Goal: Communication & Community: Answer question/provide support

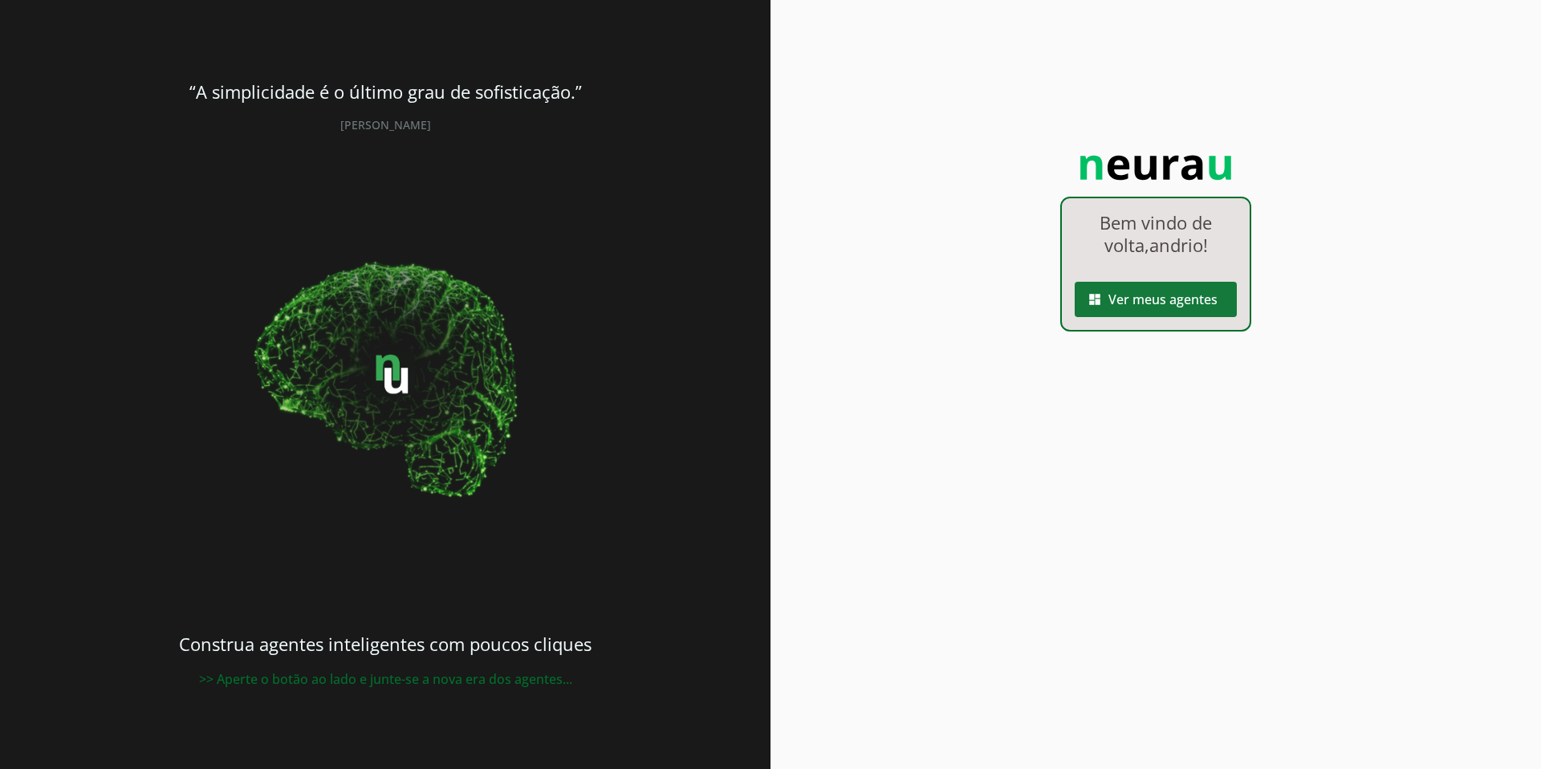
click at [1207, 299] on span at bounding box center [1156, 299] width 162 height 39
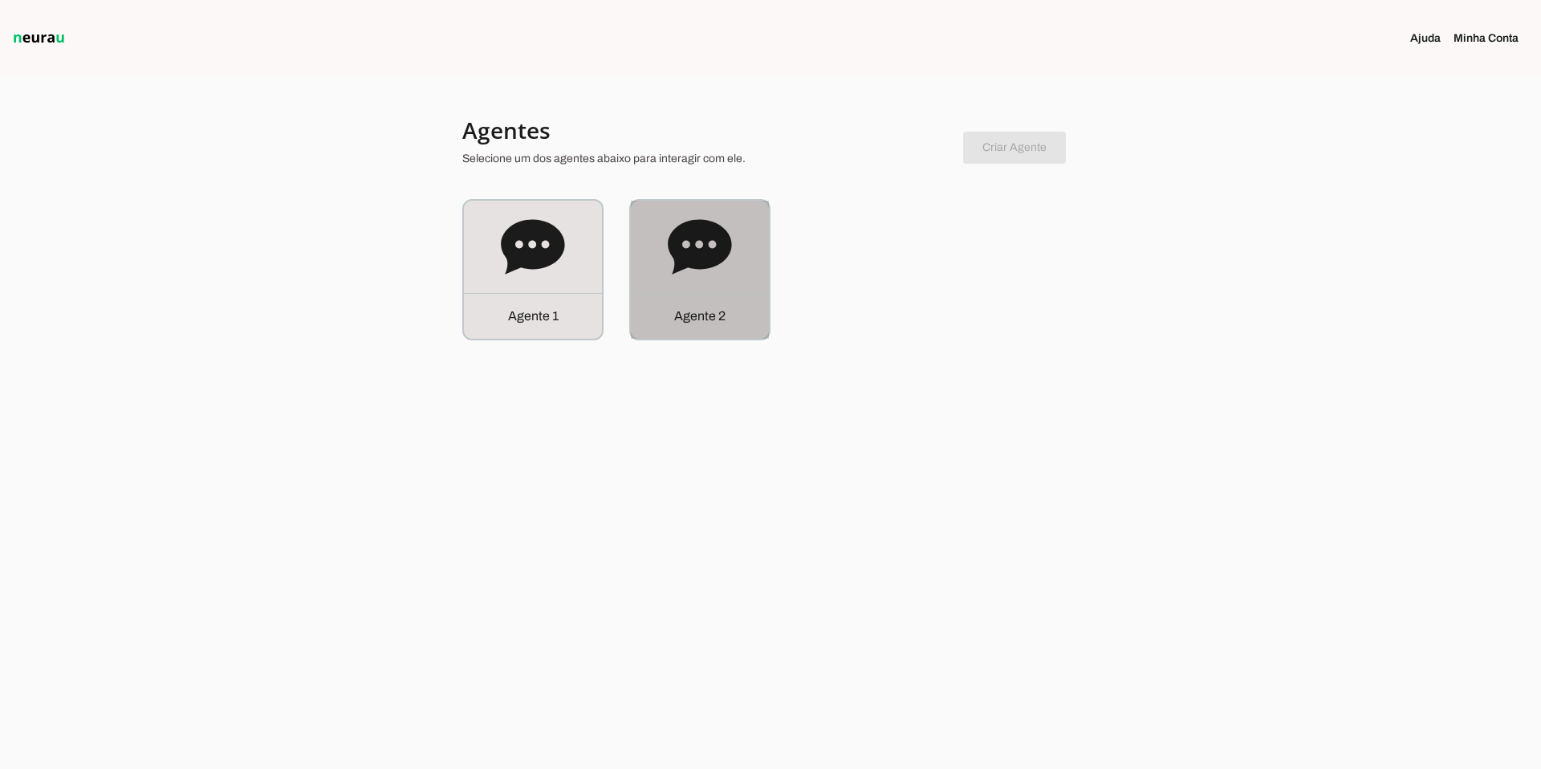
click at [653, 244] on div "Agente 2" at bounding box center [700, 270] width 138 height 138
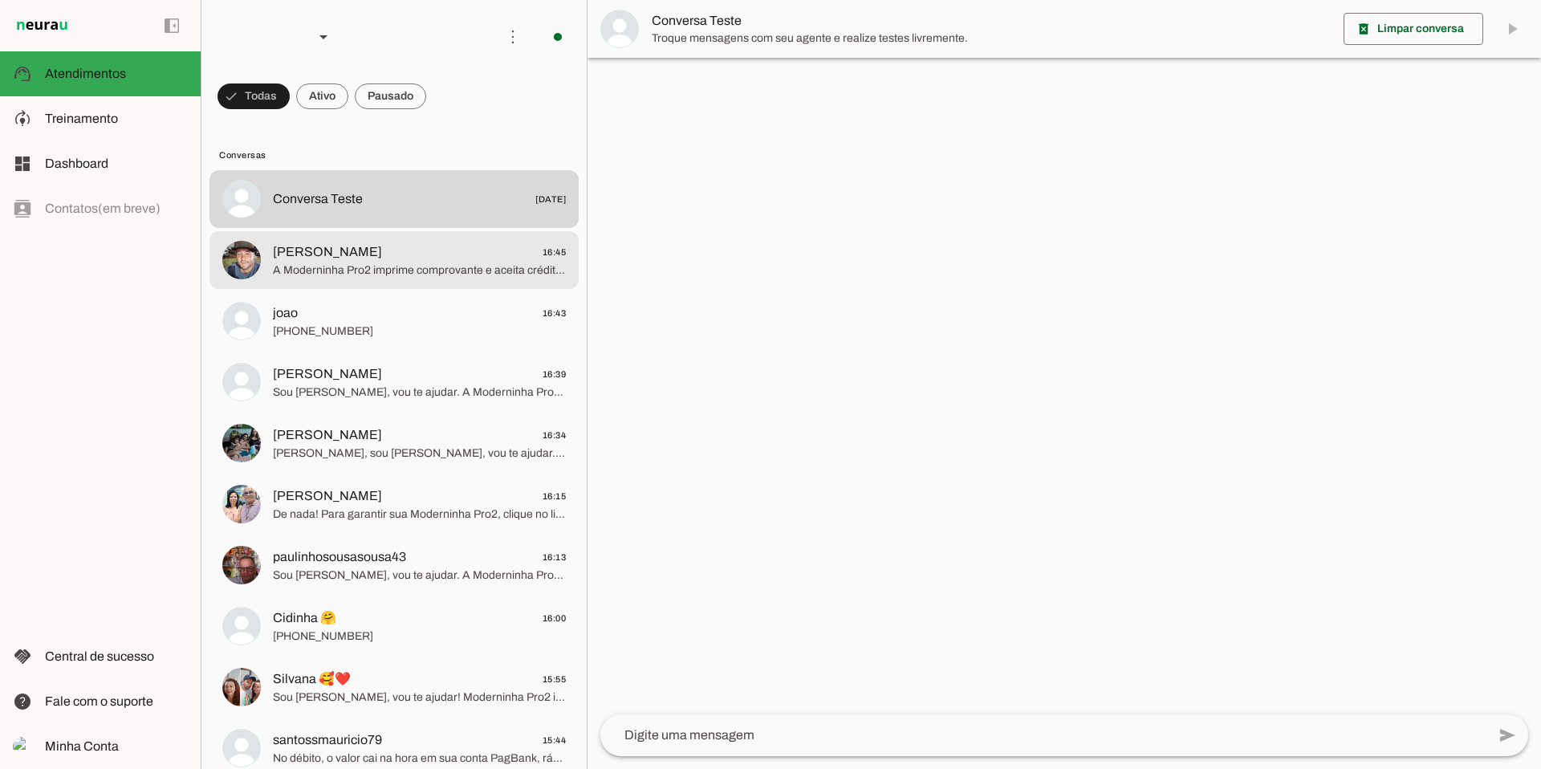
click at [466, 274] on span "A Moderninha Pro2 imprime comprovante e aceita crédito, débito, refeição e QR C…" at bounding box center [419, 270] width 293 height 16
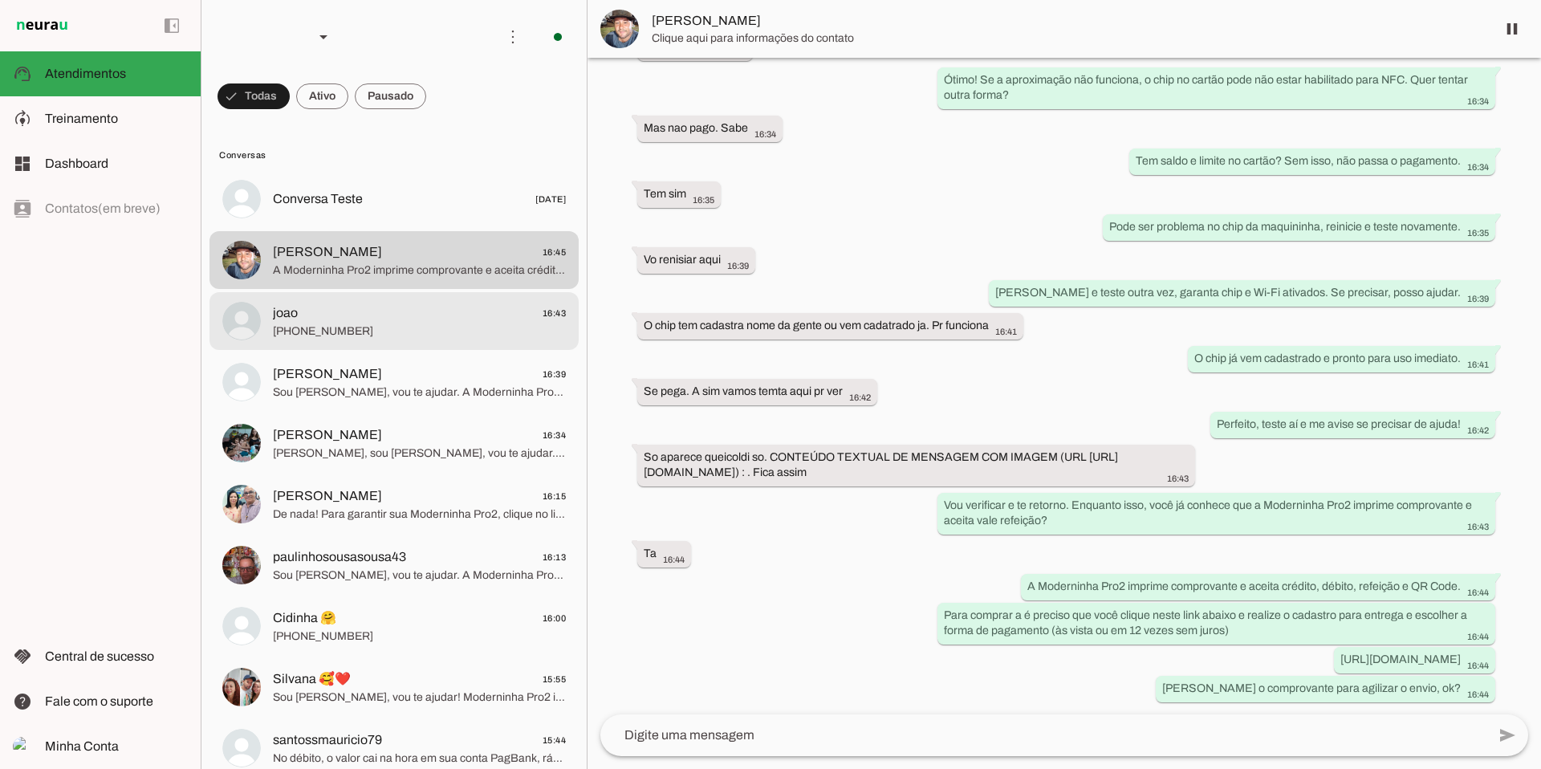
click at [454, 315] on span "joao 16:43" at bounding box center [419, 313] width 293 height 20
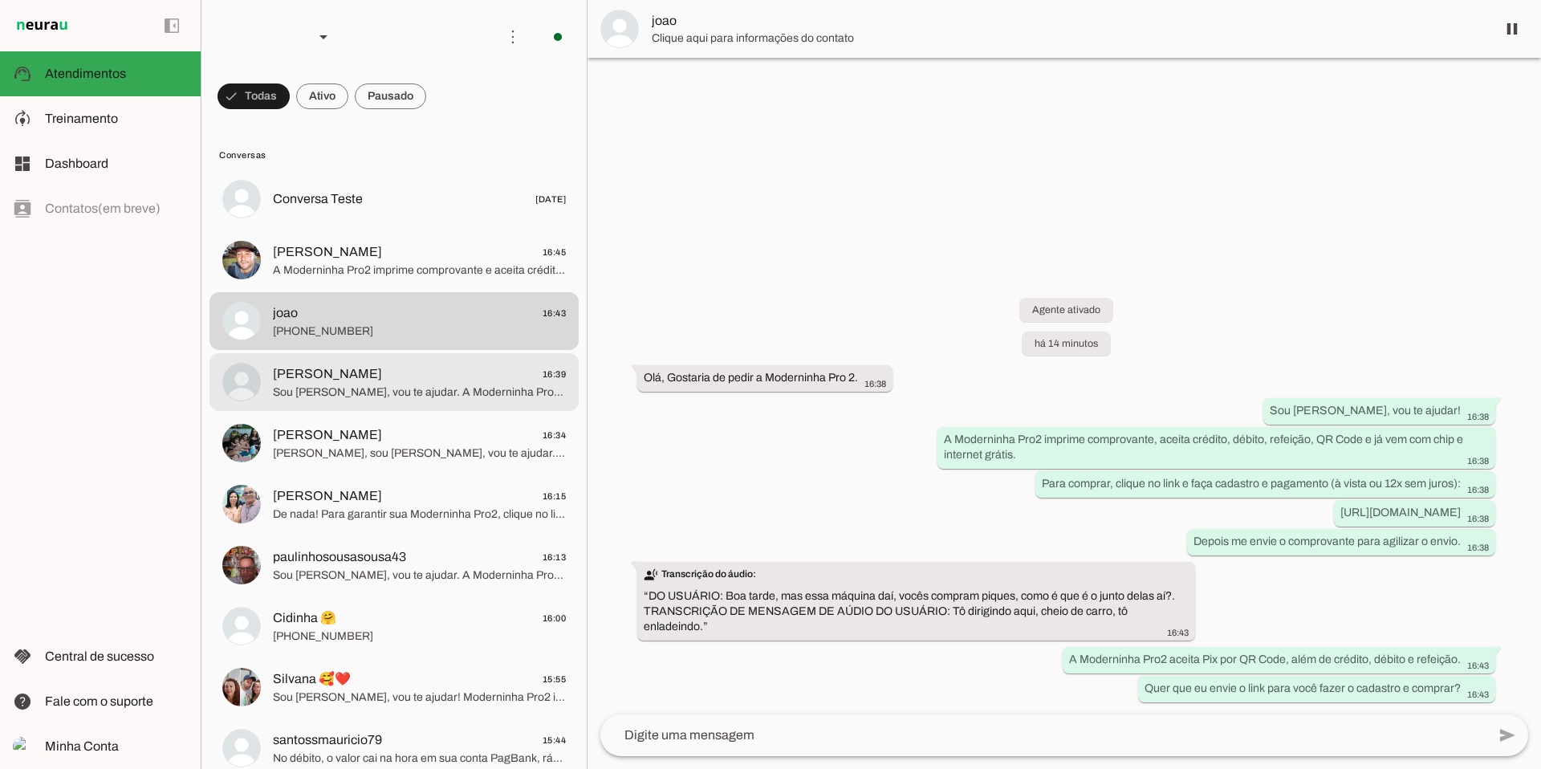
click at [450, 381] on span "[PERSON_NAME] 16:39" at bounding box center [419, 374] width 293 height 20
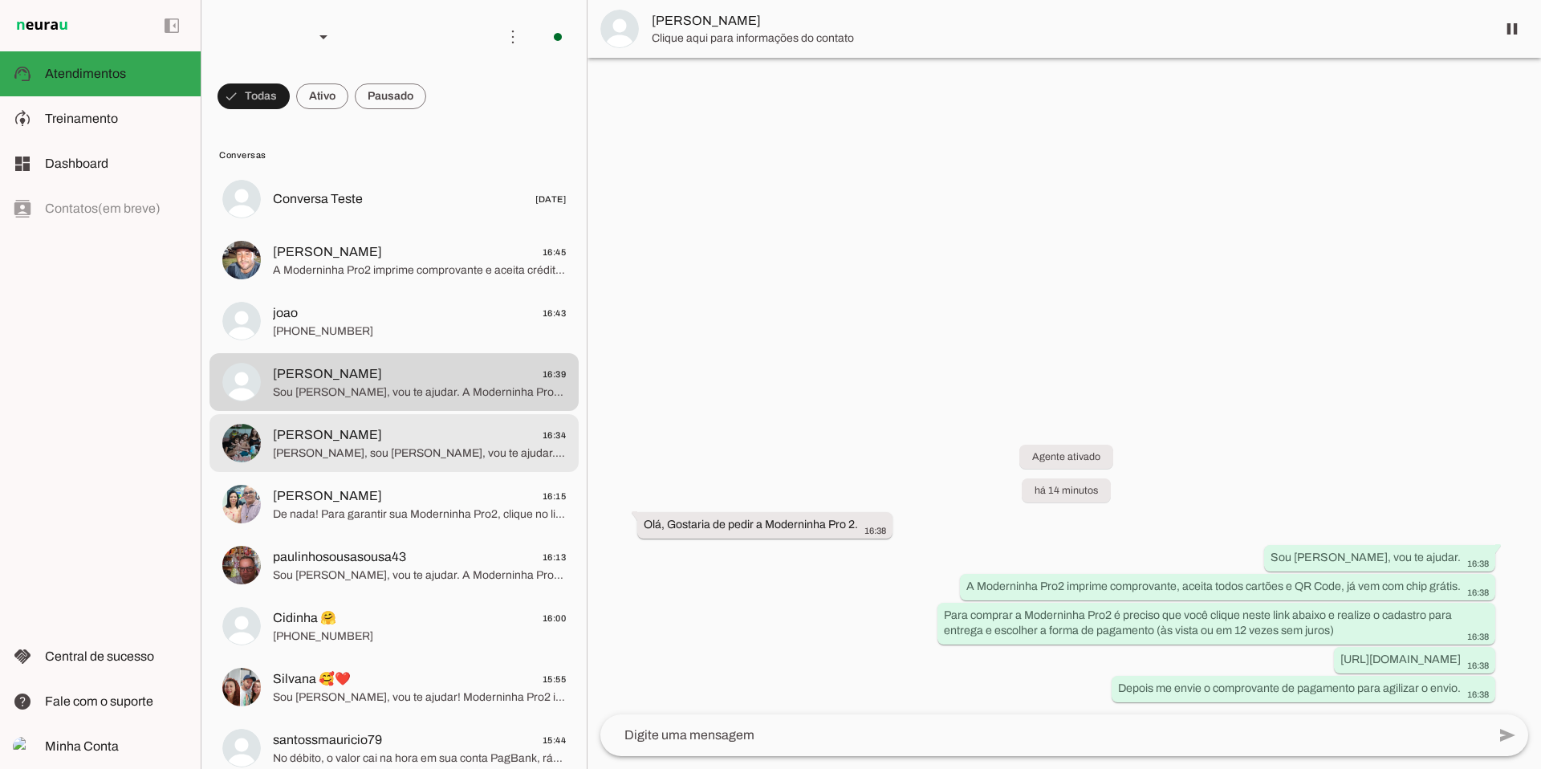
click at [463, 450] on span "[PERSON_NAME], sou [PERSON_NAME], vou te ajudar. A Moderninha Pro2 imprime comp…" at bounding box center [419, 454] width 293 height 16
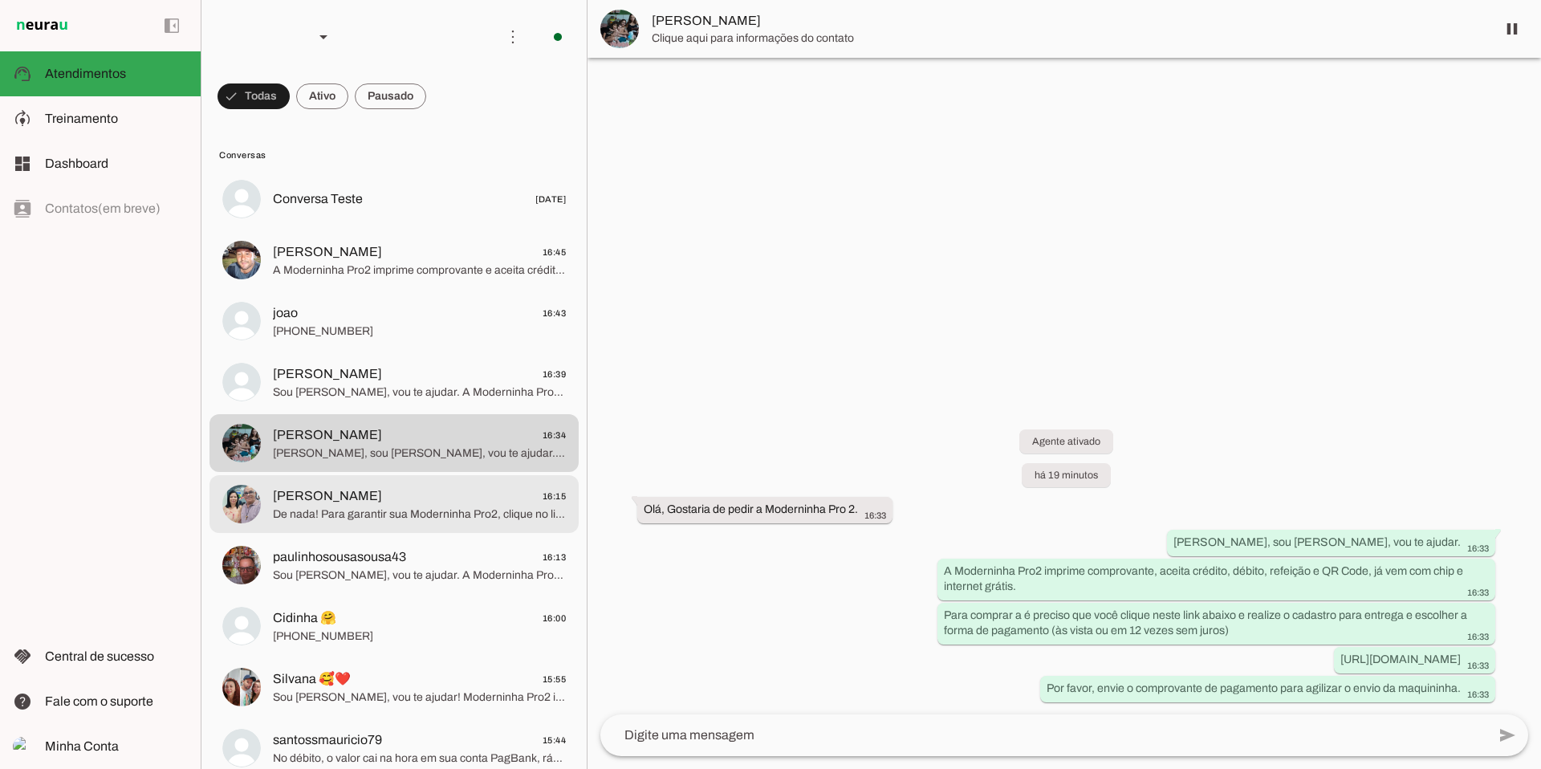
click at [494, 480] on md-item "[PERSON_NAME] 16:15 De nada! Para garantir sua Moderninha Pro2, clique no link …" at bounding box center [394, 504] width 369 height 58
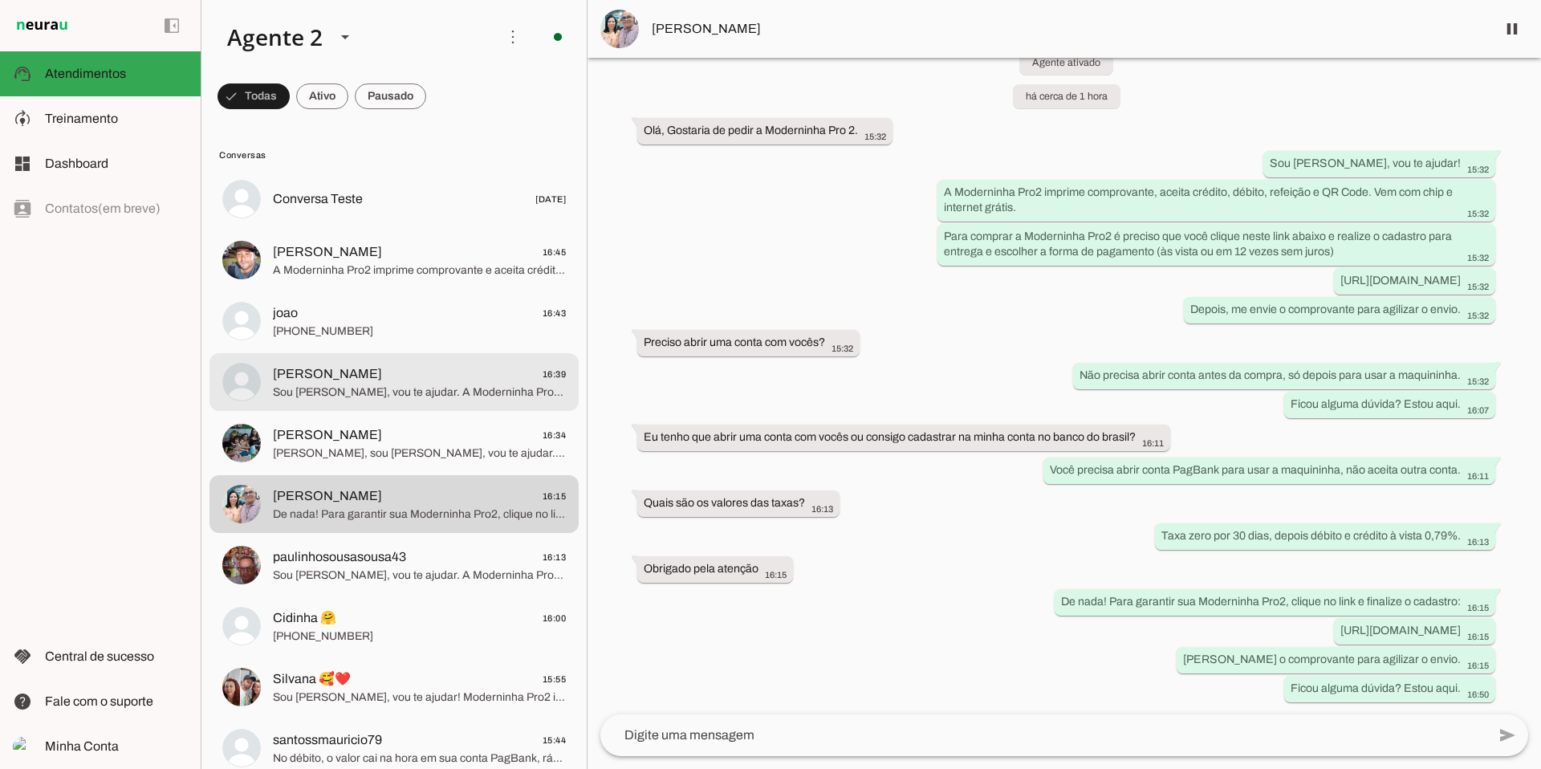
click at [372, 389] on span "Sou [PERSON_NAME], vou te ajudar. A Moderninha Pro2 imprime comprovante, aceita…" at bounding box center [419, 393] width 293 height 16
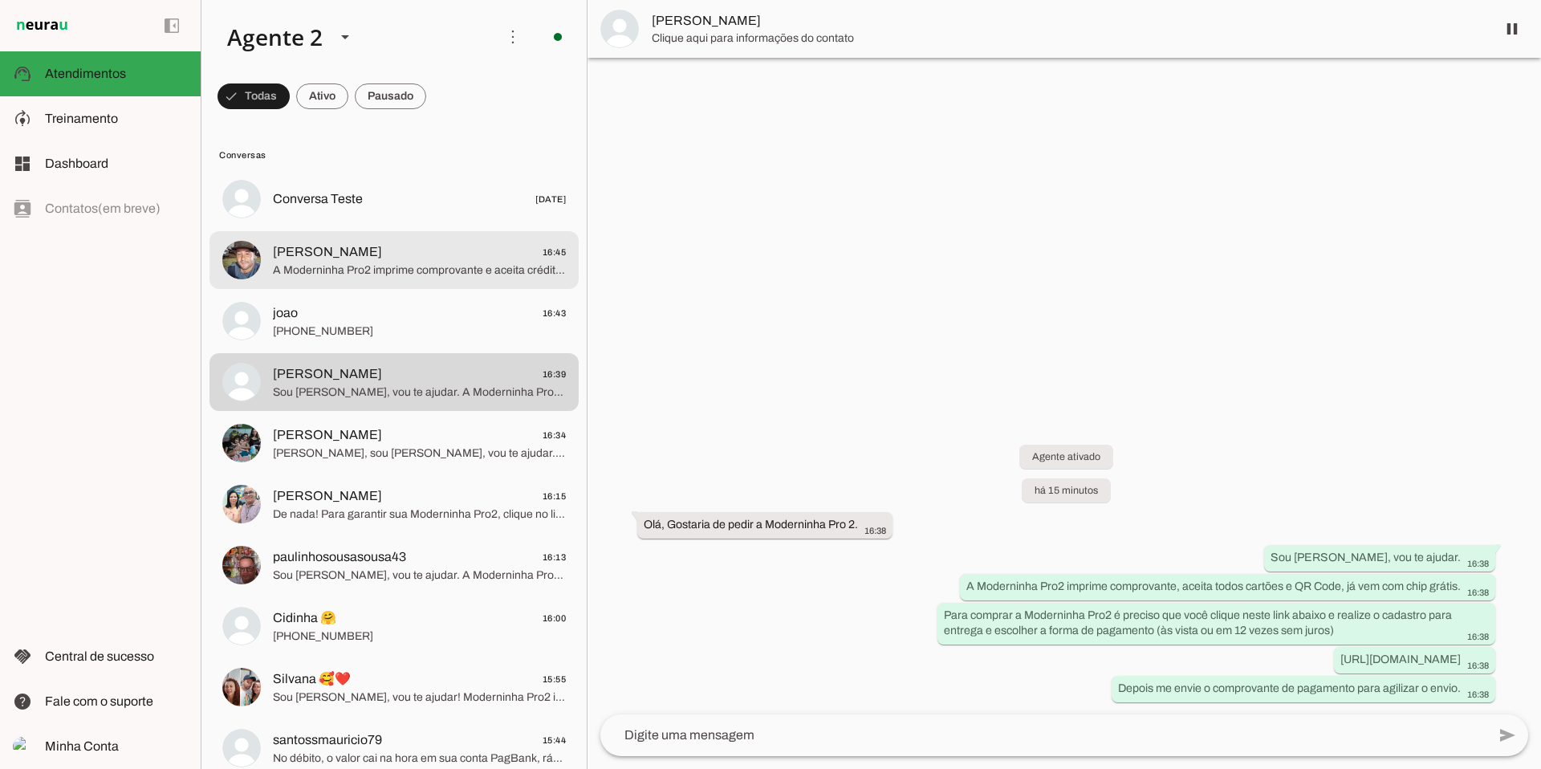
click at [376, 271] on span "A Moderninha Pro2 imprime comprovante e aceita crédito, débito, refeição e QR C…" at bounding box center [419, 270] width 293 height 16
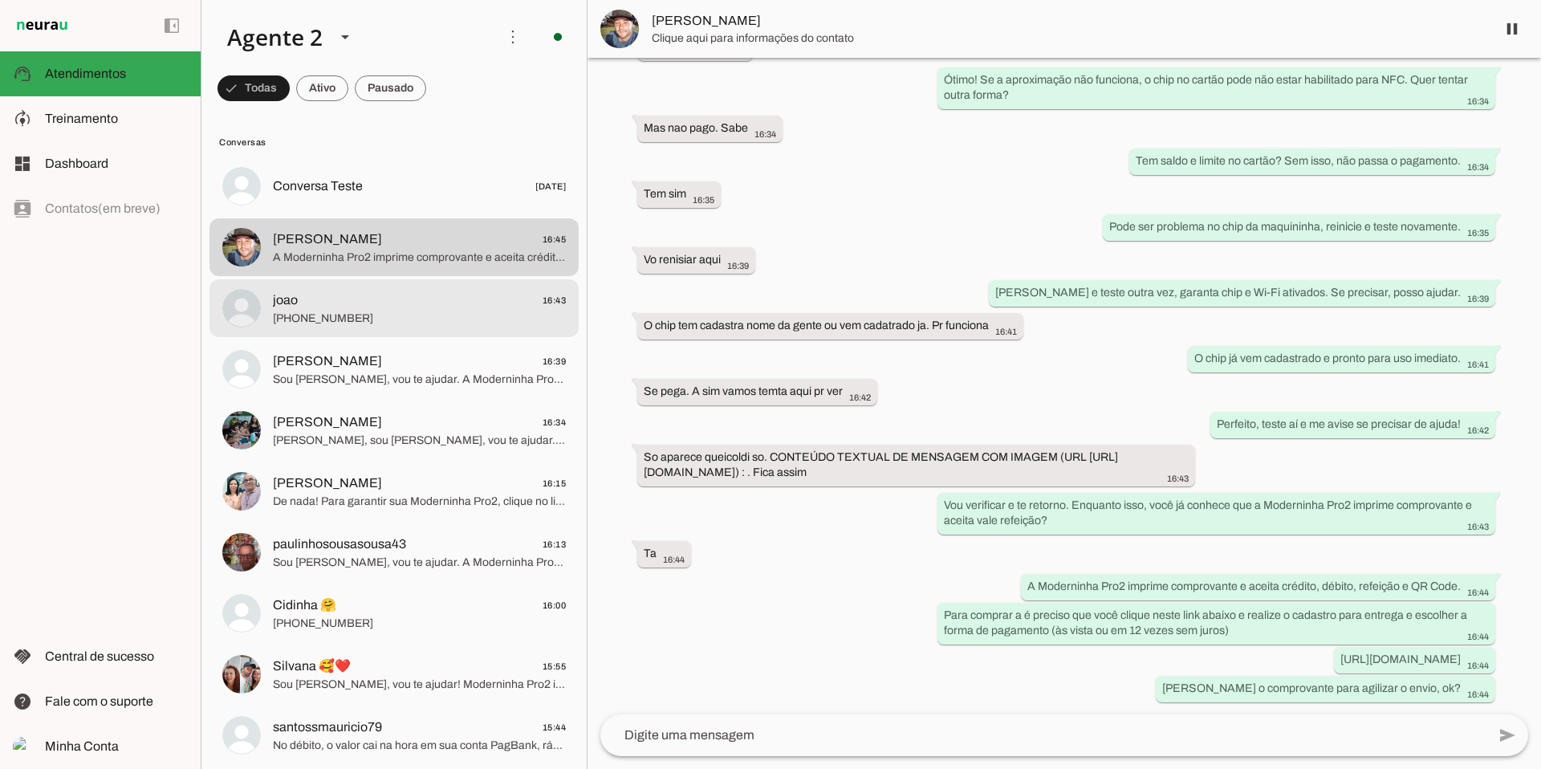
scroll to position [14, 0]
click at [291, 320] on span "[PHONE_NUMBER]" at bounding box center [419, 317] width 293 height 16
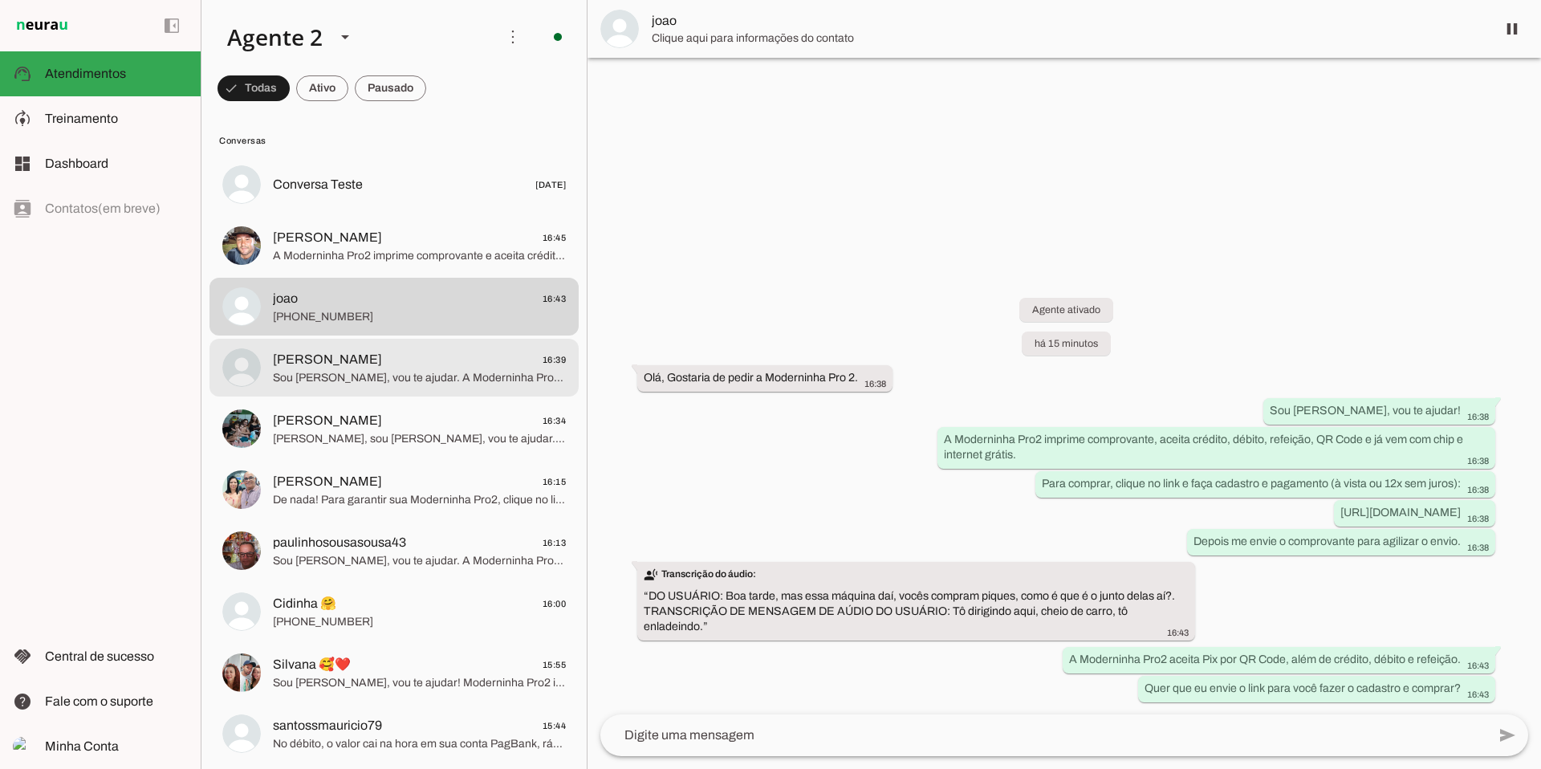
click at [326, 370] on span "Sou [PERSON_NAME], vou te ajudar. A Moderninha Pro2 imprime comprovante, aceita…" at bounding box center [419, 378] width 293 height 16
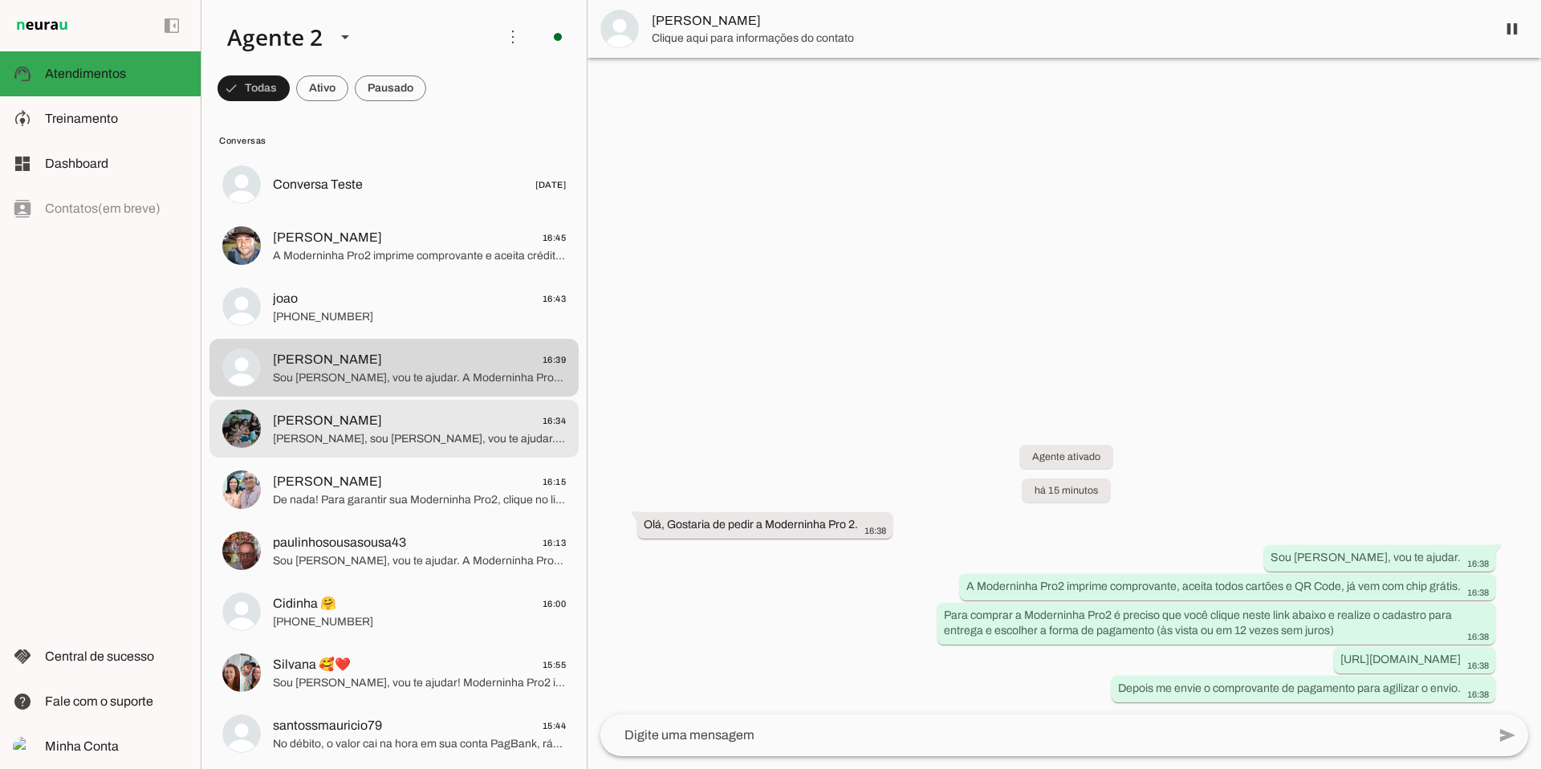
click at [328, 413] on span "[PERSON_NAME] 16:34" at bounding box center [419, 421] width 293 height 20
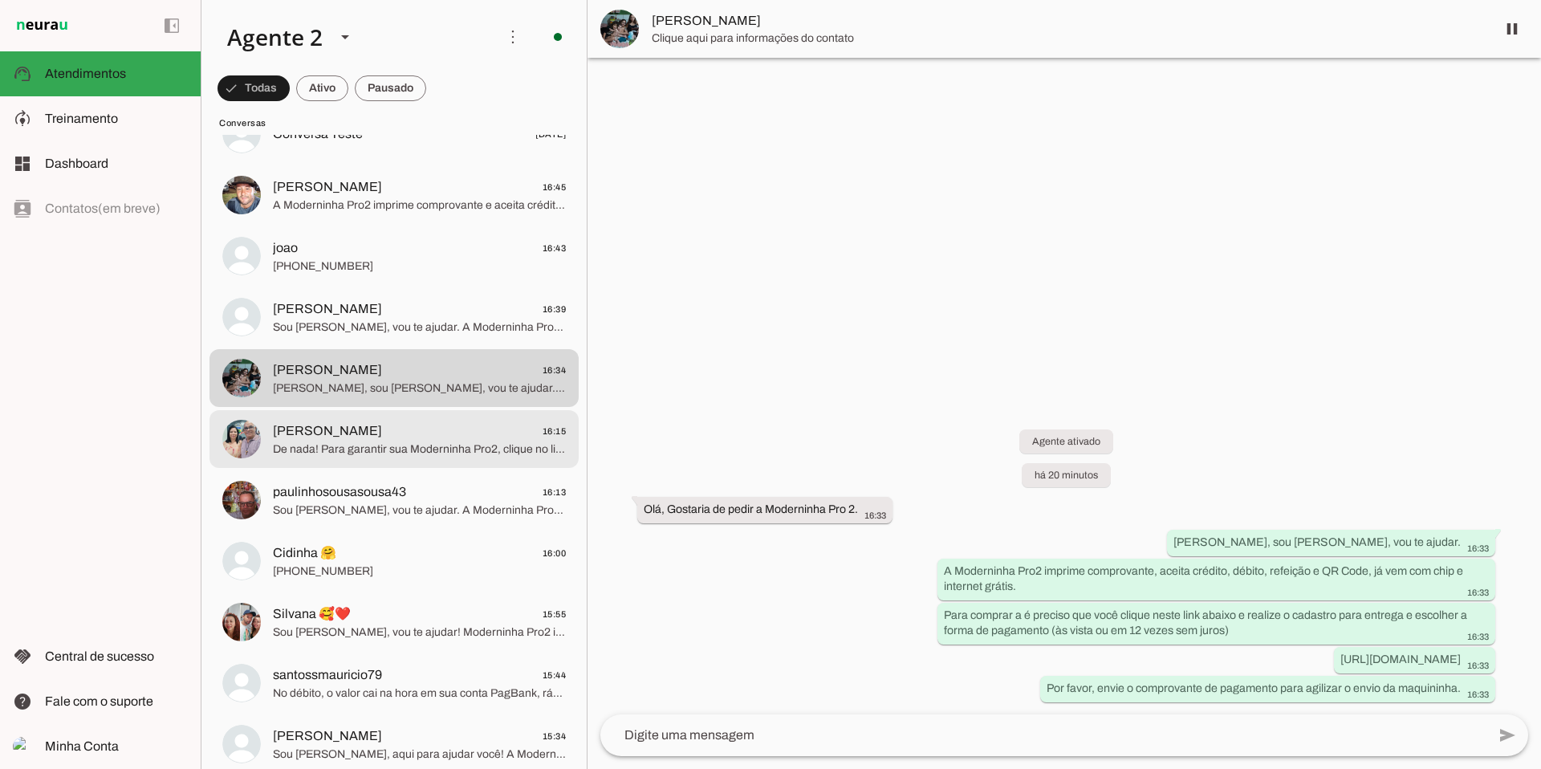
click at [442, 460] on md-item "[PERSON_NAME] 16:15 De nada! Para garantir sua Moderninha Pro2, clique no link …" at bounding box center [394, 439] width 369 height 58
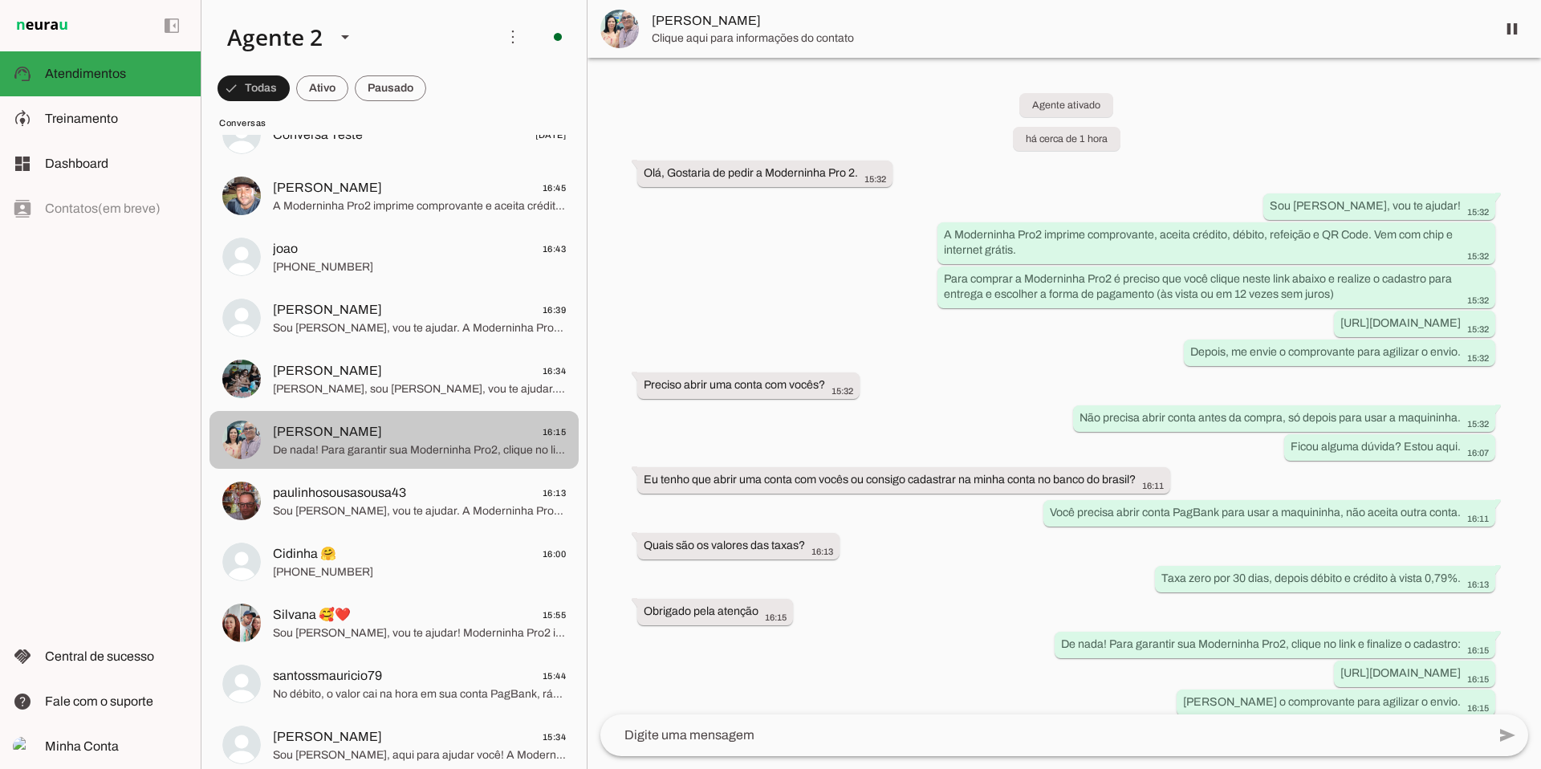
scroll to position [43, 0]
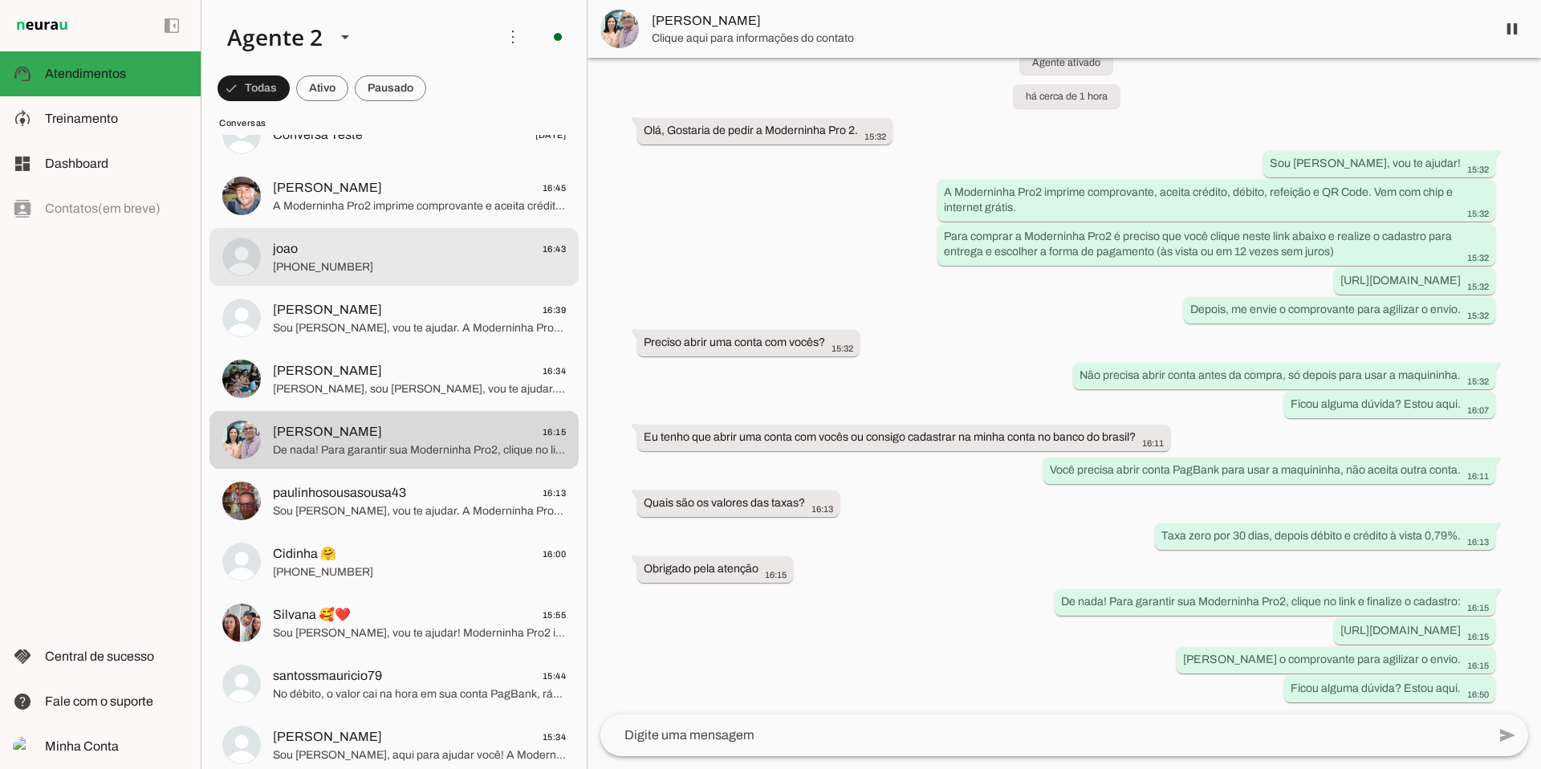
click at [327, 264] on span "[PHONE_NUMBER]" at bounding box center [419, 267] width 293 height 16
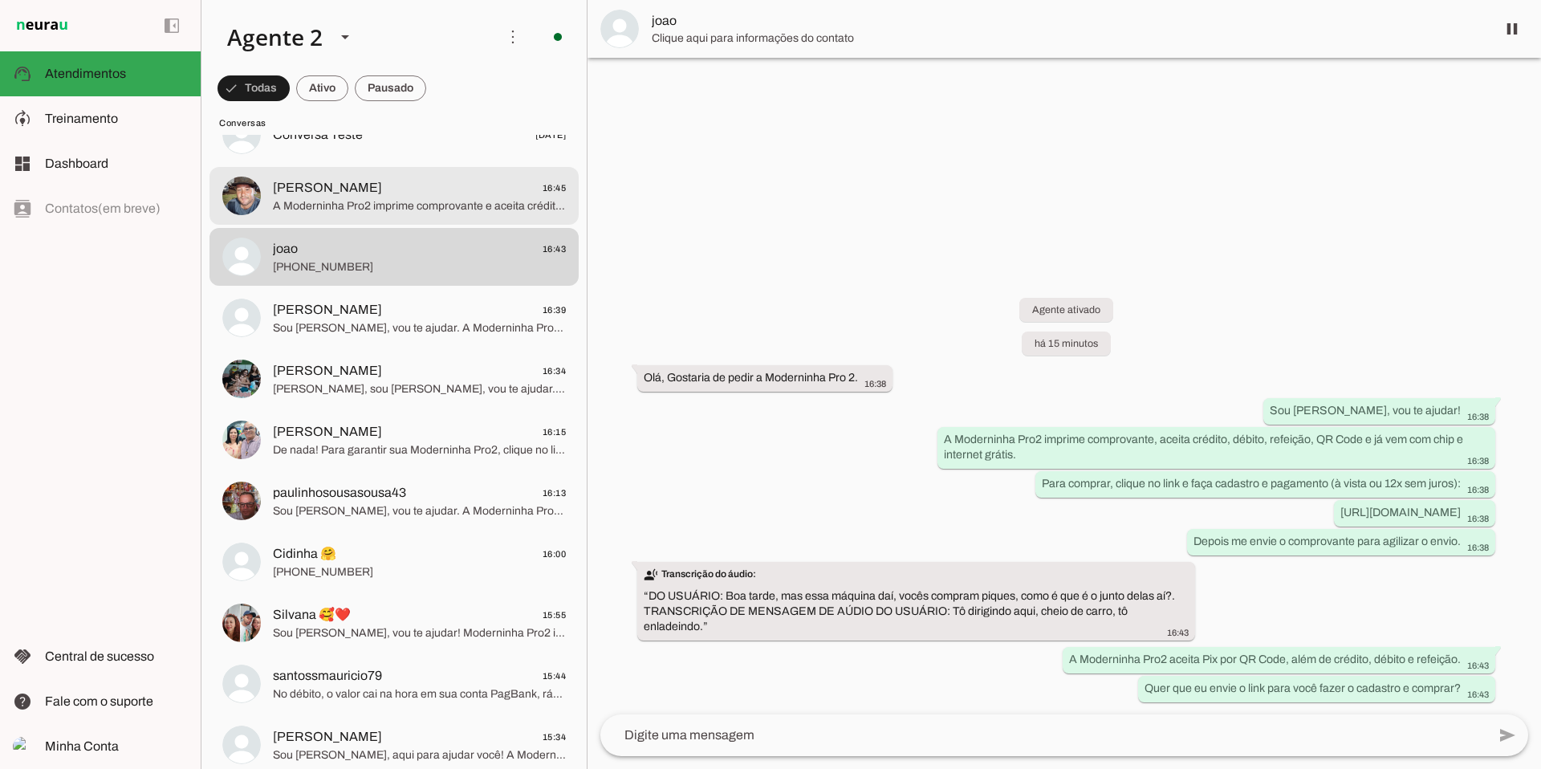
click at [345, 214] on div at bounding box center [419, 196] width 293 height 39
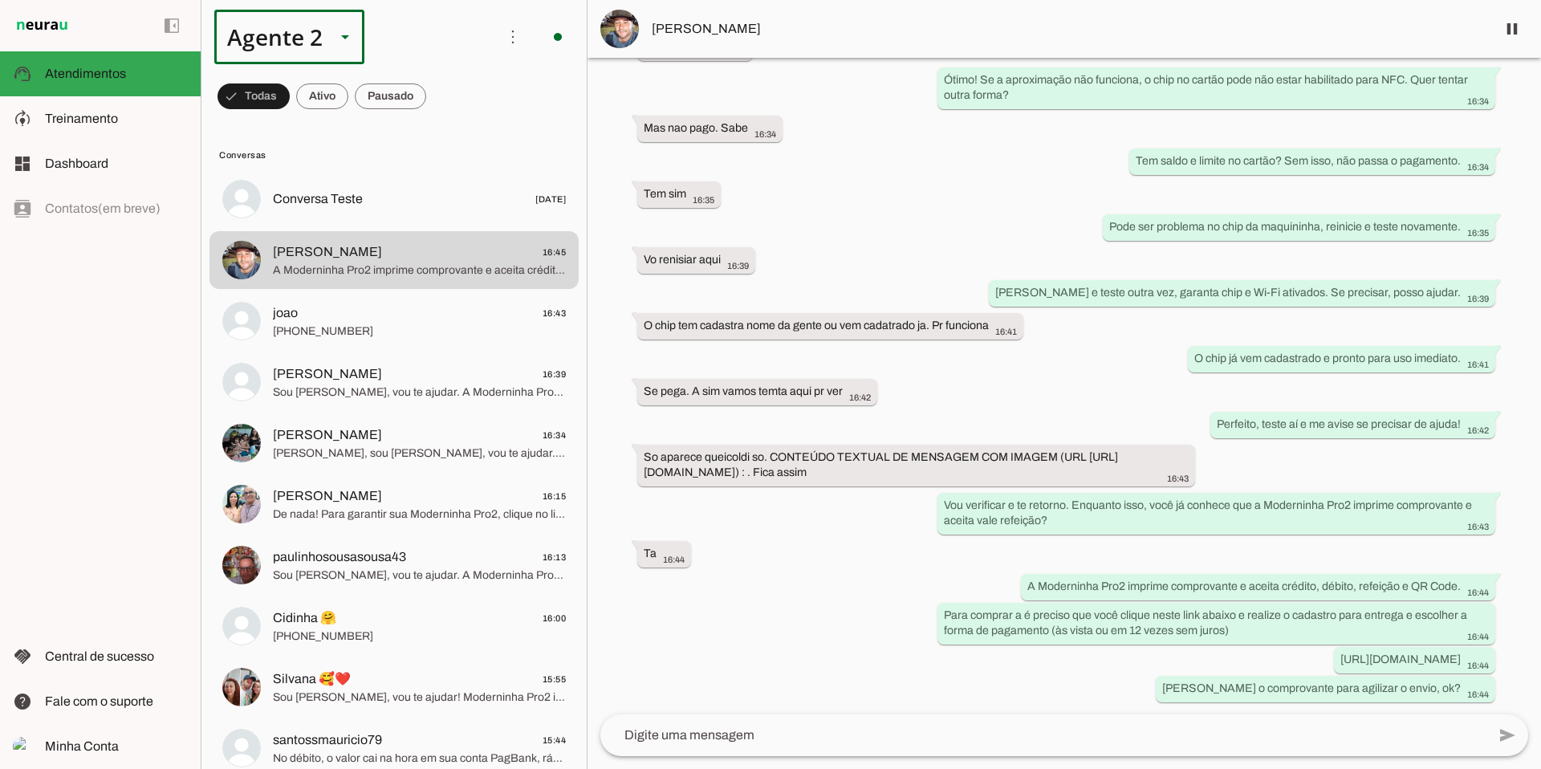
click at [296, 50] on div "Agente 2" at bounding box center [268, 37] width 108 height 55
click at [442, 100] on slot at bounding box center [504, 102] width 124 height 19
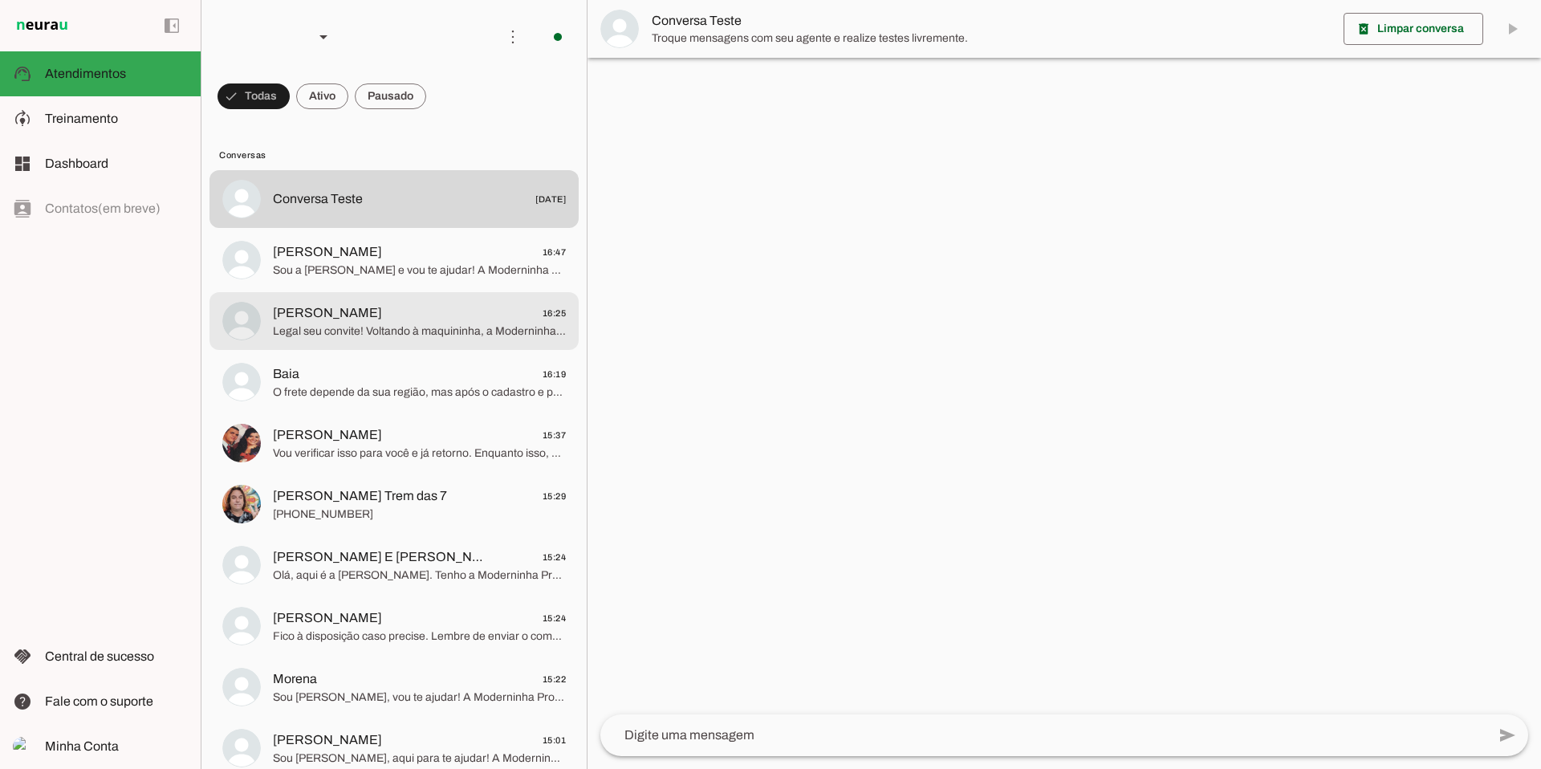
click at [525, 322] on span "[PERSON_NAME] 16:25" at bounding box center [419, 313] width 293 height 20
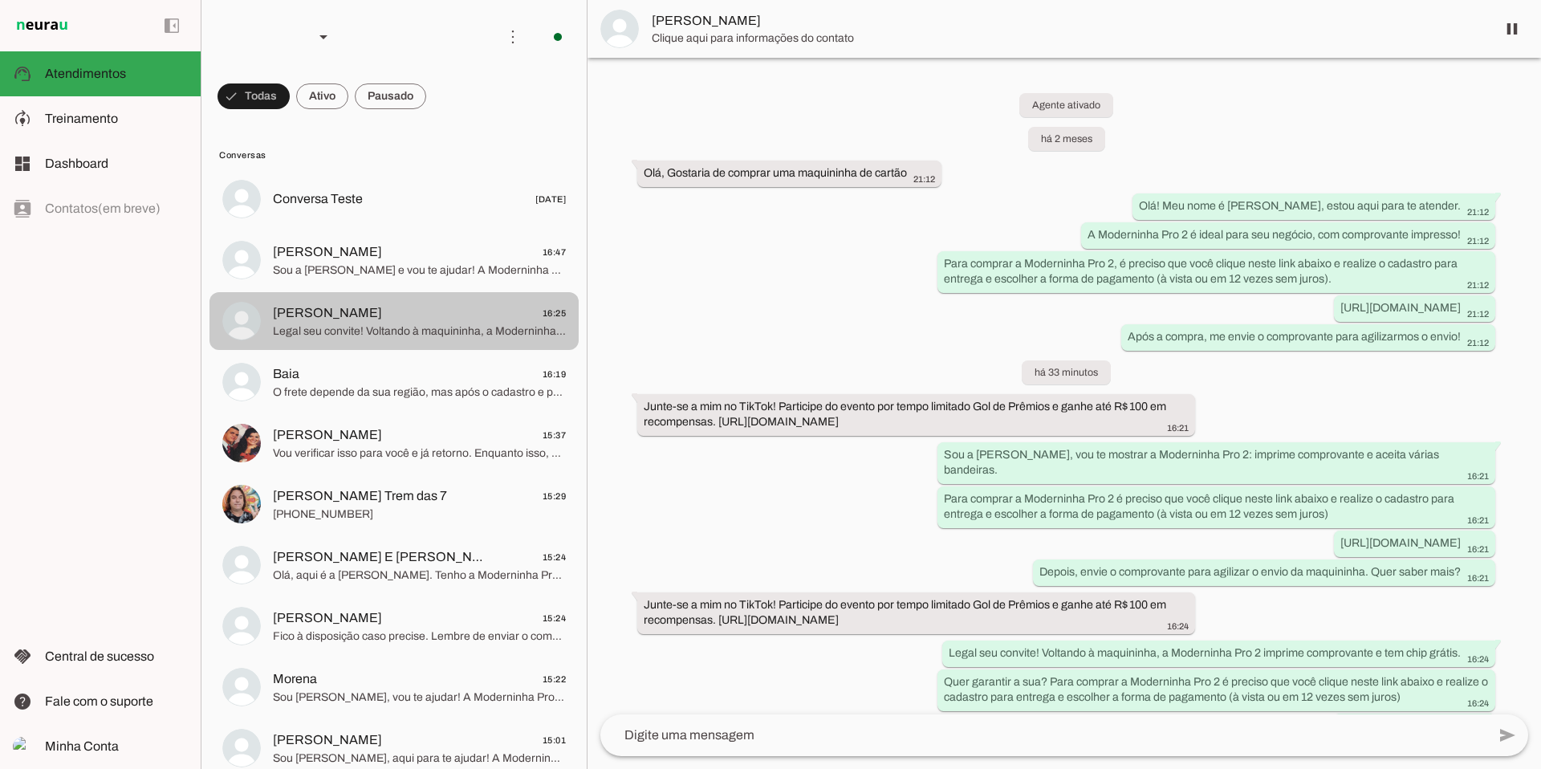
scroll to position [51, 0]
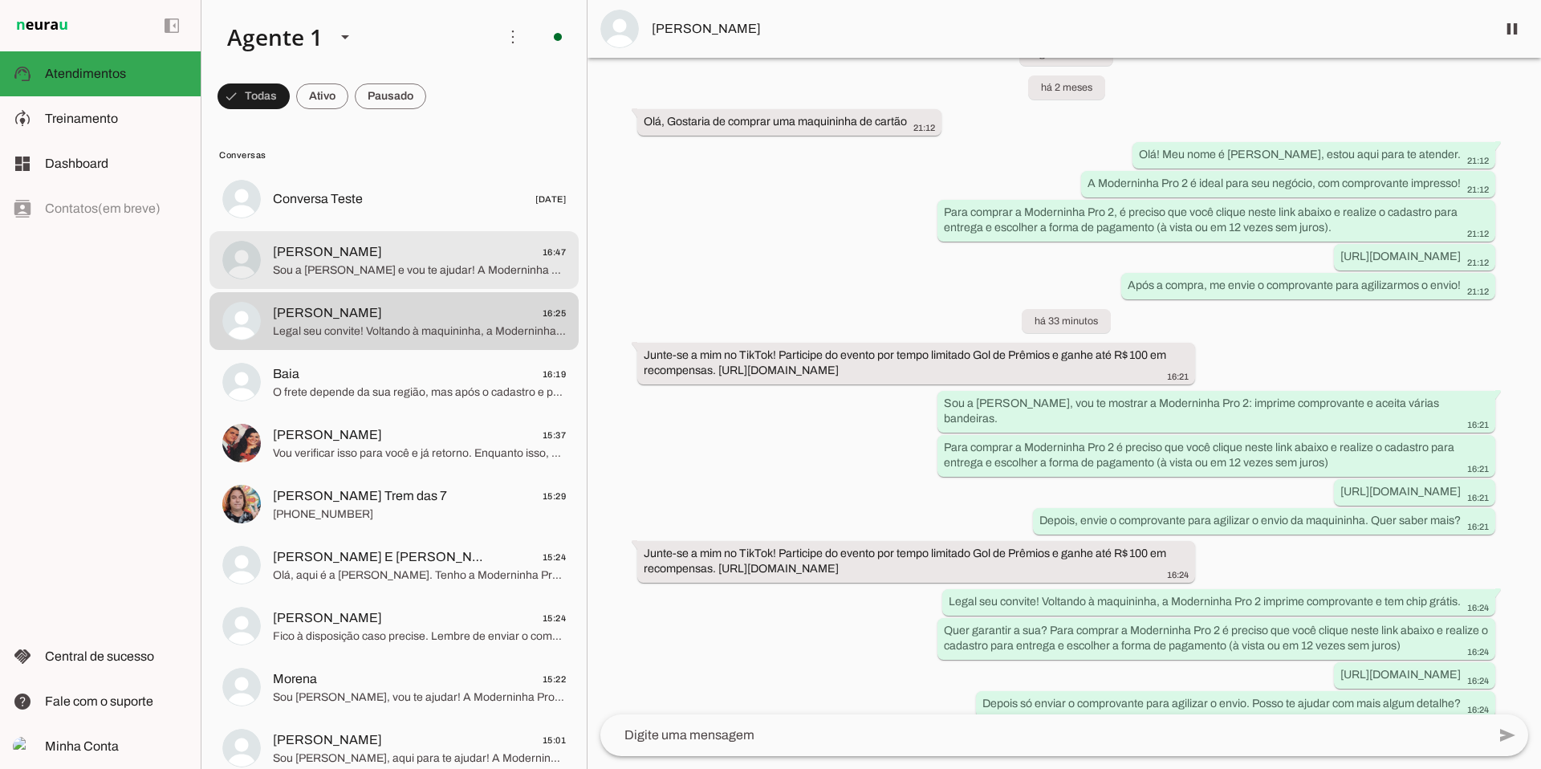
click at [510, 277] on span "Sou a [PERSON_NAME] e vou te ajudar! A Moderninha Pro2 imprime comprovante, ace…" at bounding box center [419, 270] width 293 height 16
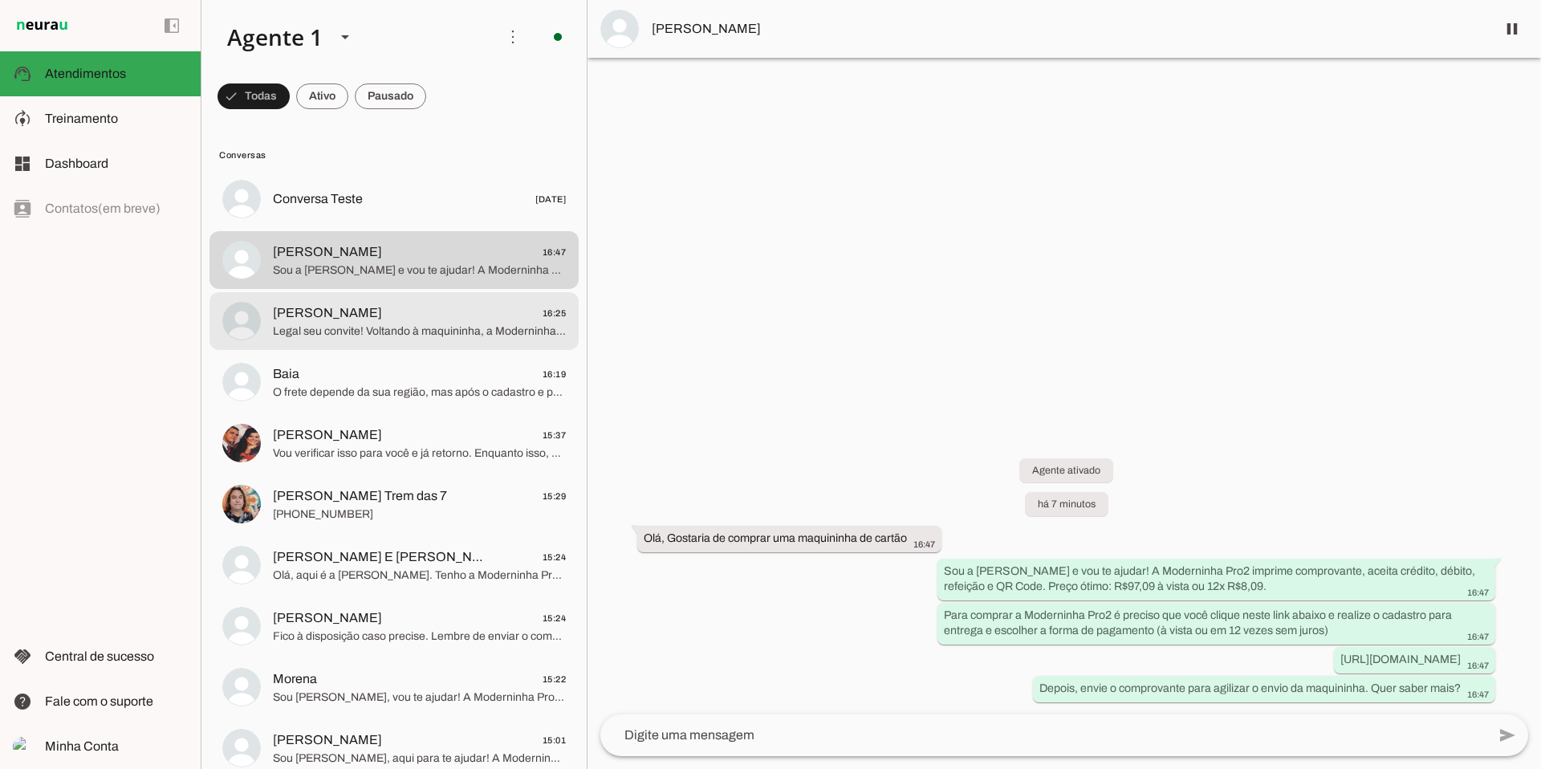
drag, startPoint x: 361, startPoint y: 306, endPoint x: 342, endPoint y: 262, distance: 48.2
click at [361, 306] on span "[PERSON_NAME] 16:25" at bounding box center [419, 313] width 293 height 20
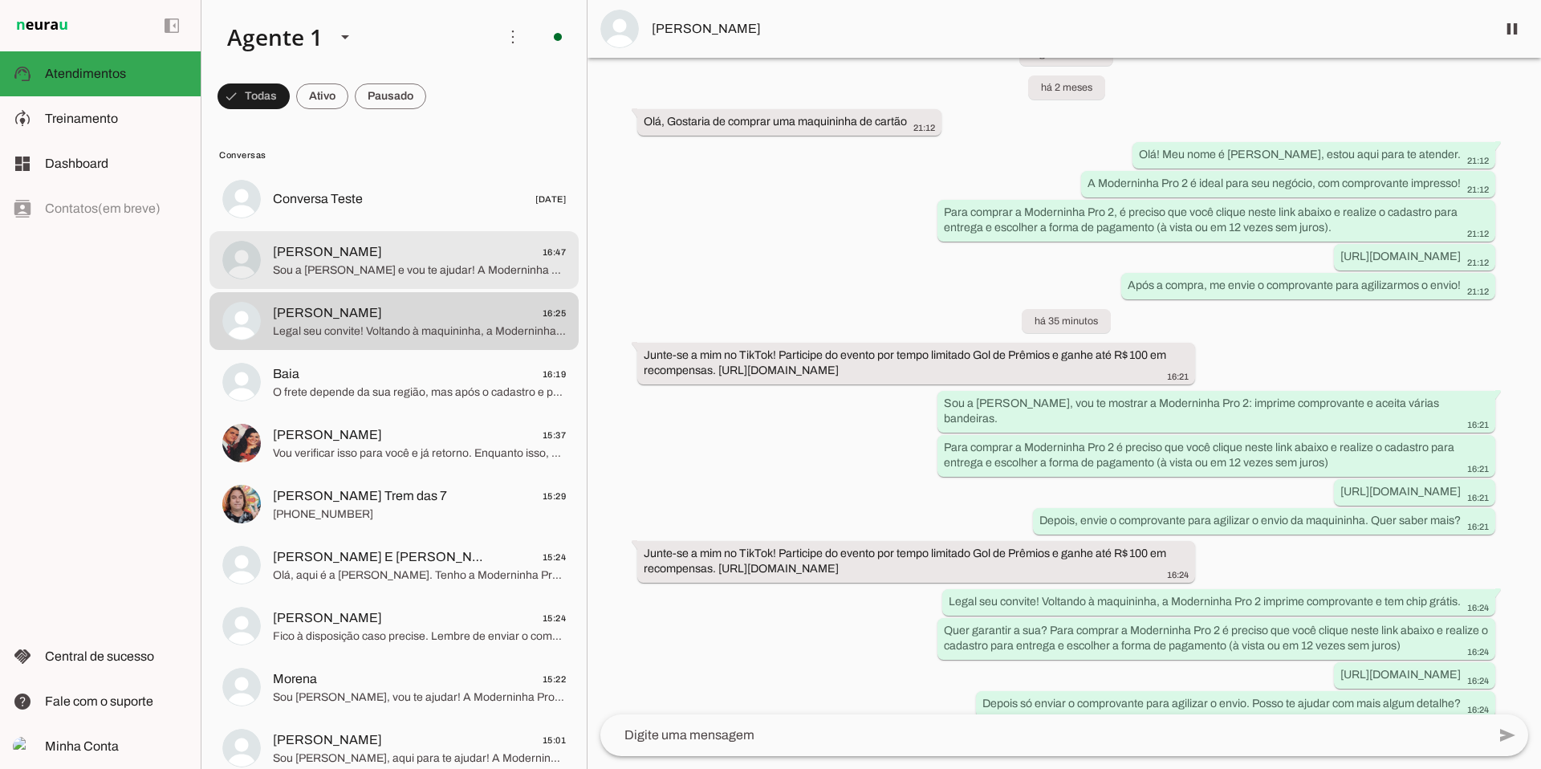
click at [388, 276] on span "Sou a [PERSON_NAME] e vou te ajudar! A Moderninha Pro2 imprime comprovante, ace…" at bounding box center [419, 270] width 293 height 16
